Goal: Transaction & Acquisition: Purchase product/service

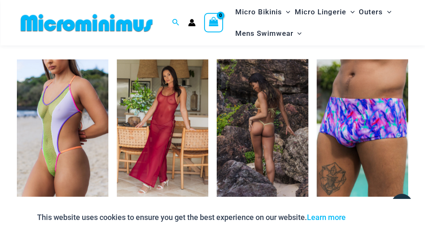
scroll to position [1359, 0]
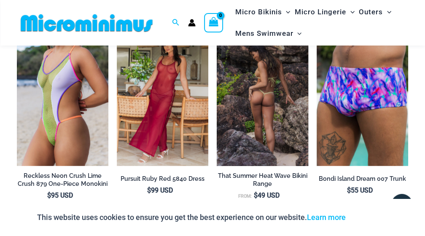
click at [258, 146] on img at bounding box center [262, 97] width 91 height 137
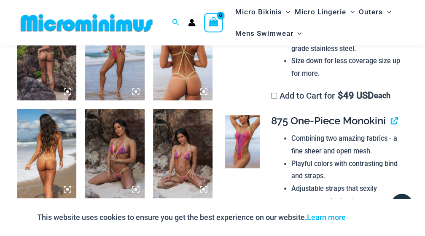
scroll to position [382, 0]
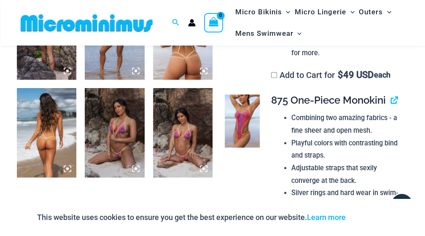
click at [177, 157] on img at bounding box center [182, 132] width 59 height 89
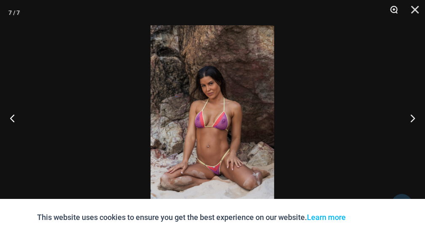
click at [393, 11] on button "Zoom" at bounding box center [390, 12] width 21 height 25
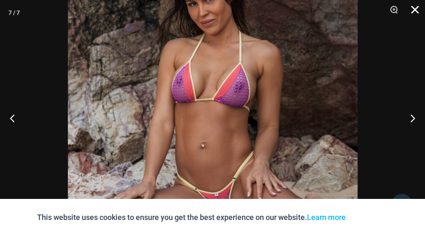
click at [415, 8] on button "Close" at bounding box center [411, 12] width 21 height 25
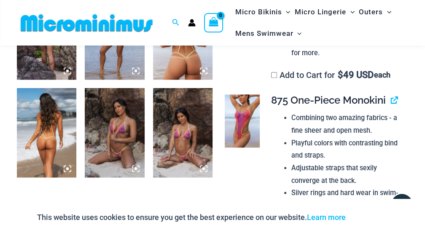
click at [177, 154] on img at bounding box center [182, 132] width 59 height 89
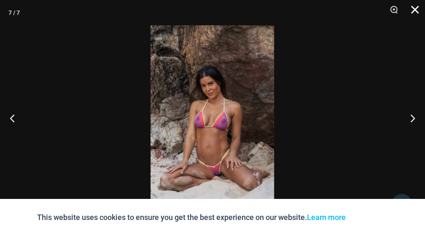
click at [416, 10] on button "Close" at bounding box center [411, 12] width 21 height 25
